Goal: Check status: Check status

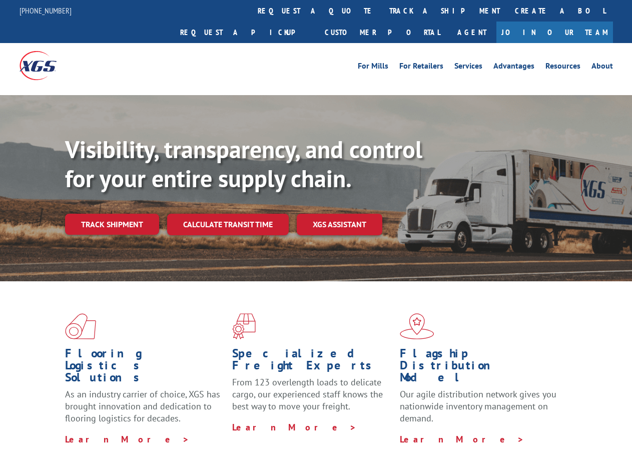
click at [316, 236] on div "Visibility, transparency, and control for your entire supply chain. Track shipm…" at bounding box center [348, 205] width 567 height 140
click at [382, 11] on link "track a shipment" at bounding box center [445, 11] width 126 height 22
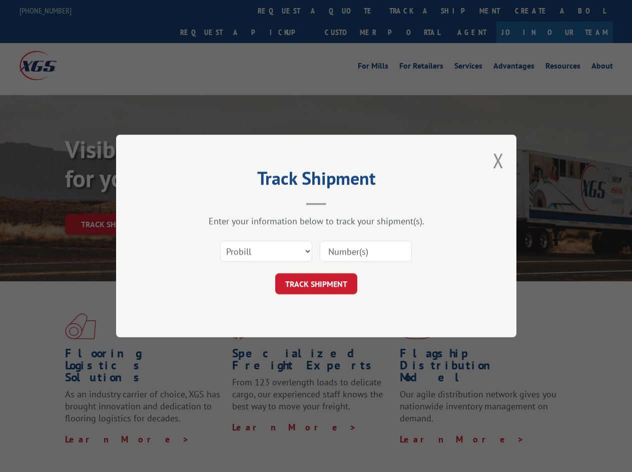
click at [349, 11] on div "Track Shipment Enter your information below to track your shipment(s). Select c…" at bounding box center [316, 236] width 632 height 472
click at [412, 11] on div "Track Shipment Enter your information below to track your shipment(s). Select c…" at bounding box center [316, 236] width 632 height 472
click at [112, 202] on div "Track Shipment Enter your information below to track your shipment(s). Select c…" at bounding box center [316, 236] width 632 height 472
click at [227, 202] on header "Track Shipment" at bounding box center [316, 188] width 300 height 34
click at [340, 202] on header "Track Shipment" at bounding box center [316, 188] width 300 height 34
